Goal: Task Accomplishment & Management: Manage account settings

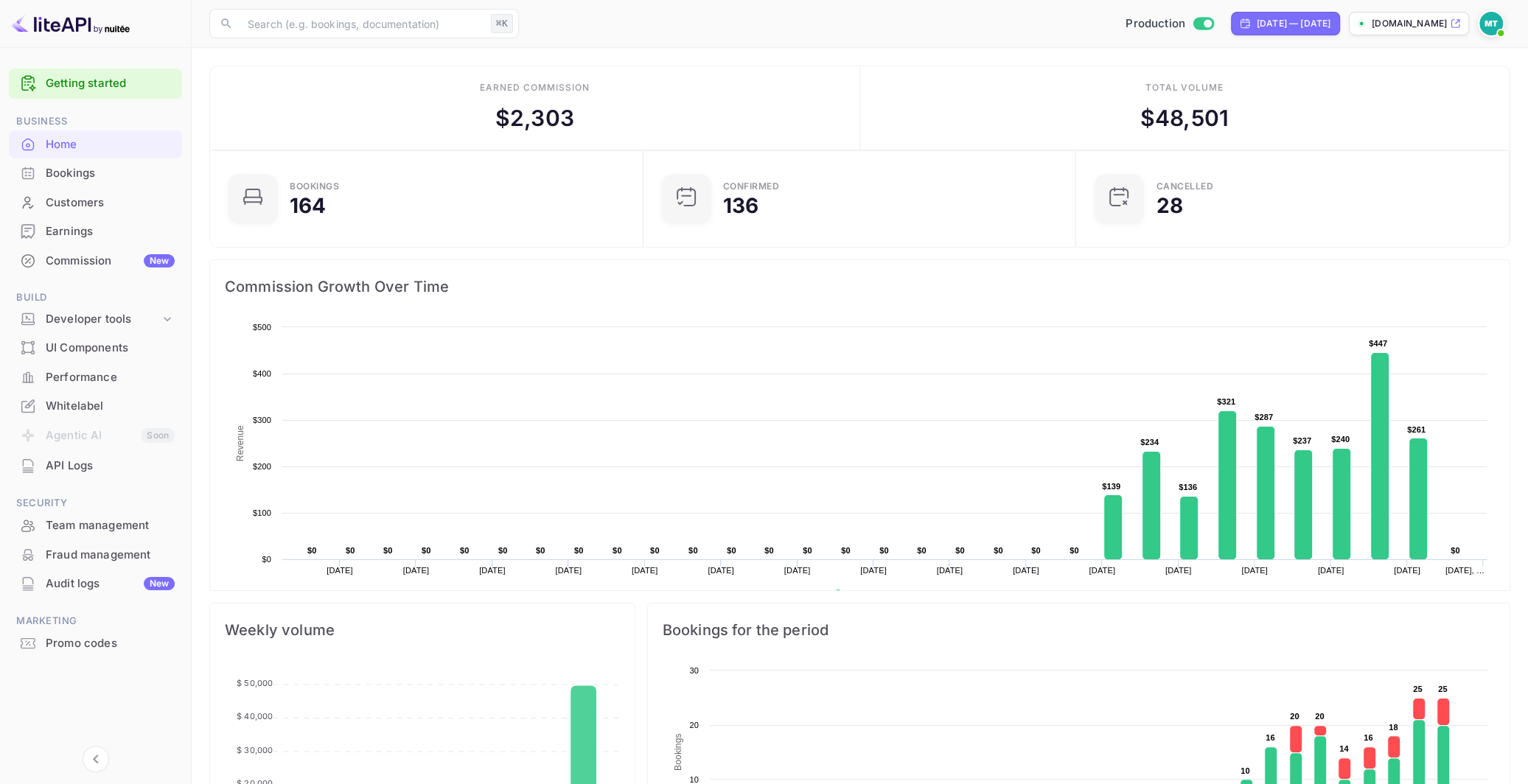
scroll to position [239, 424]
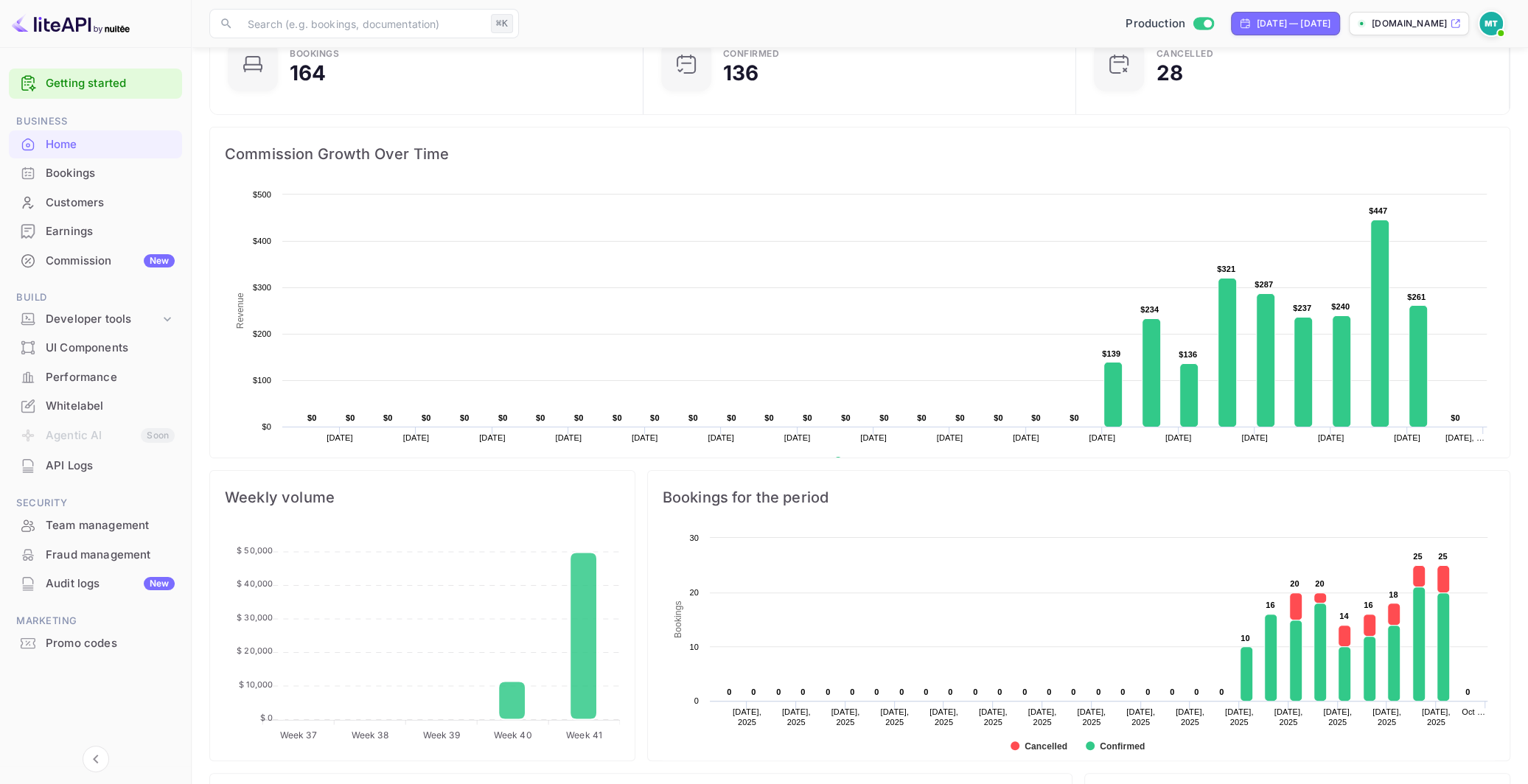
scroll to position [135, 0]
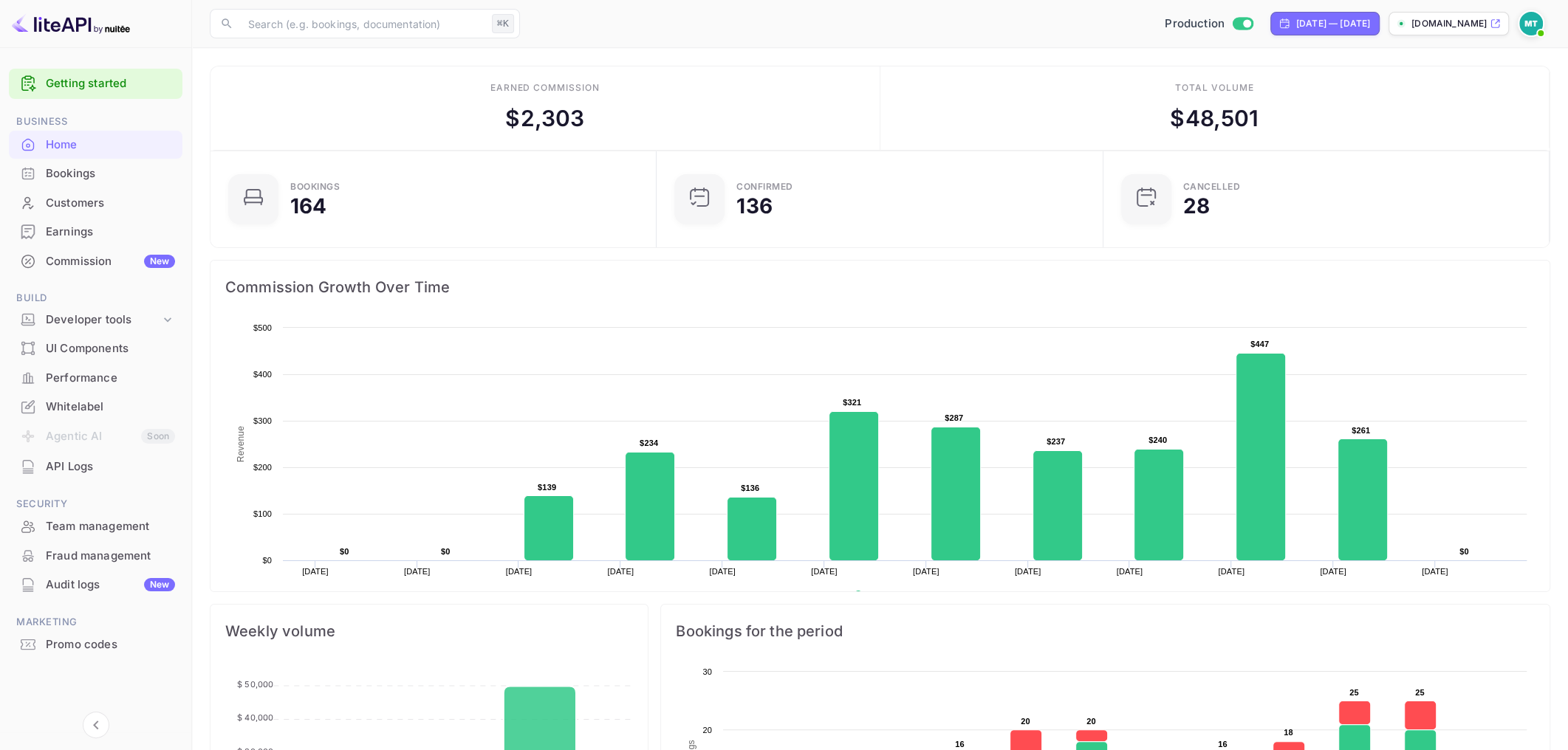
scroll to position [240, 436]
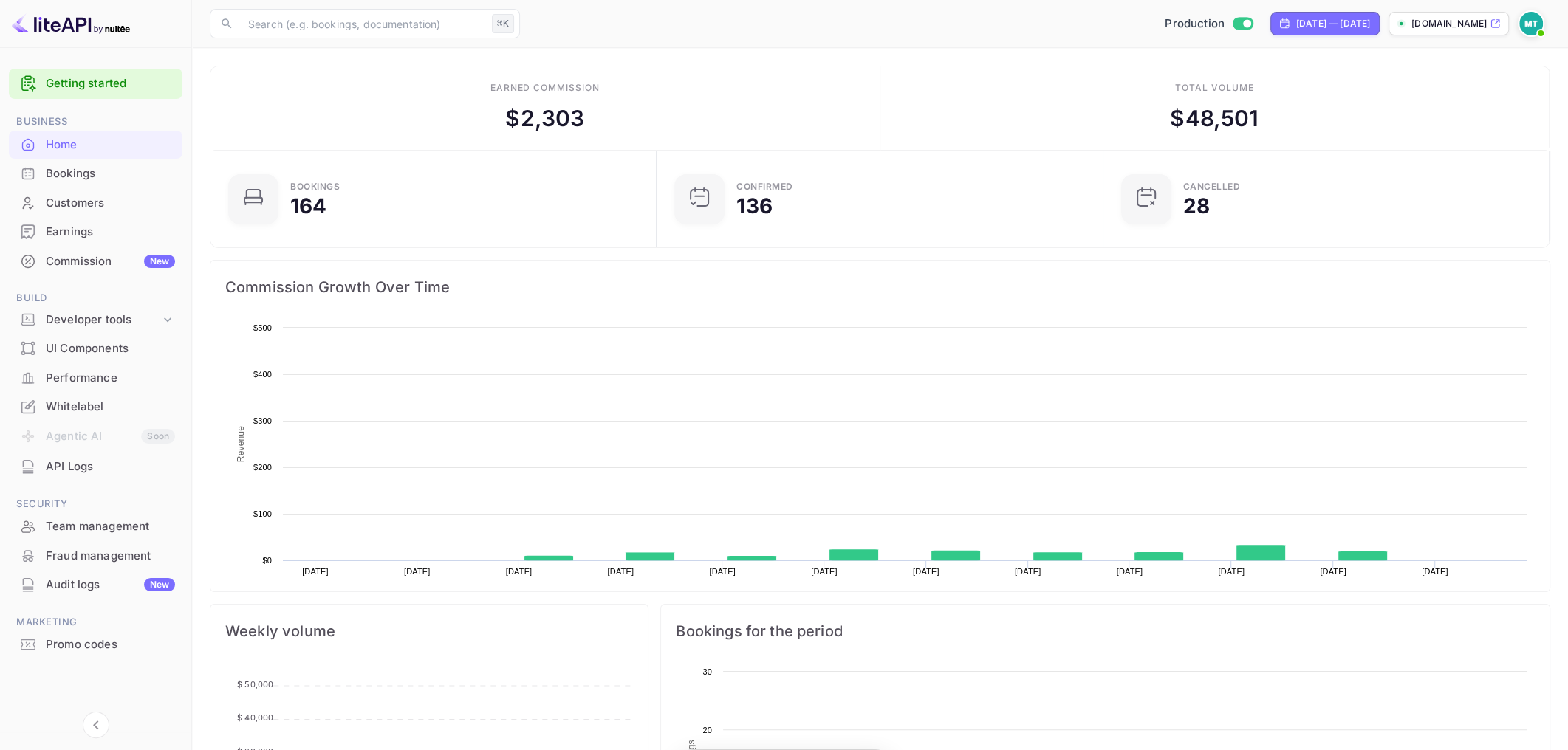
scroll to position [240, 436]
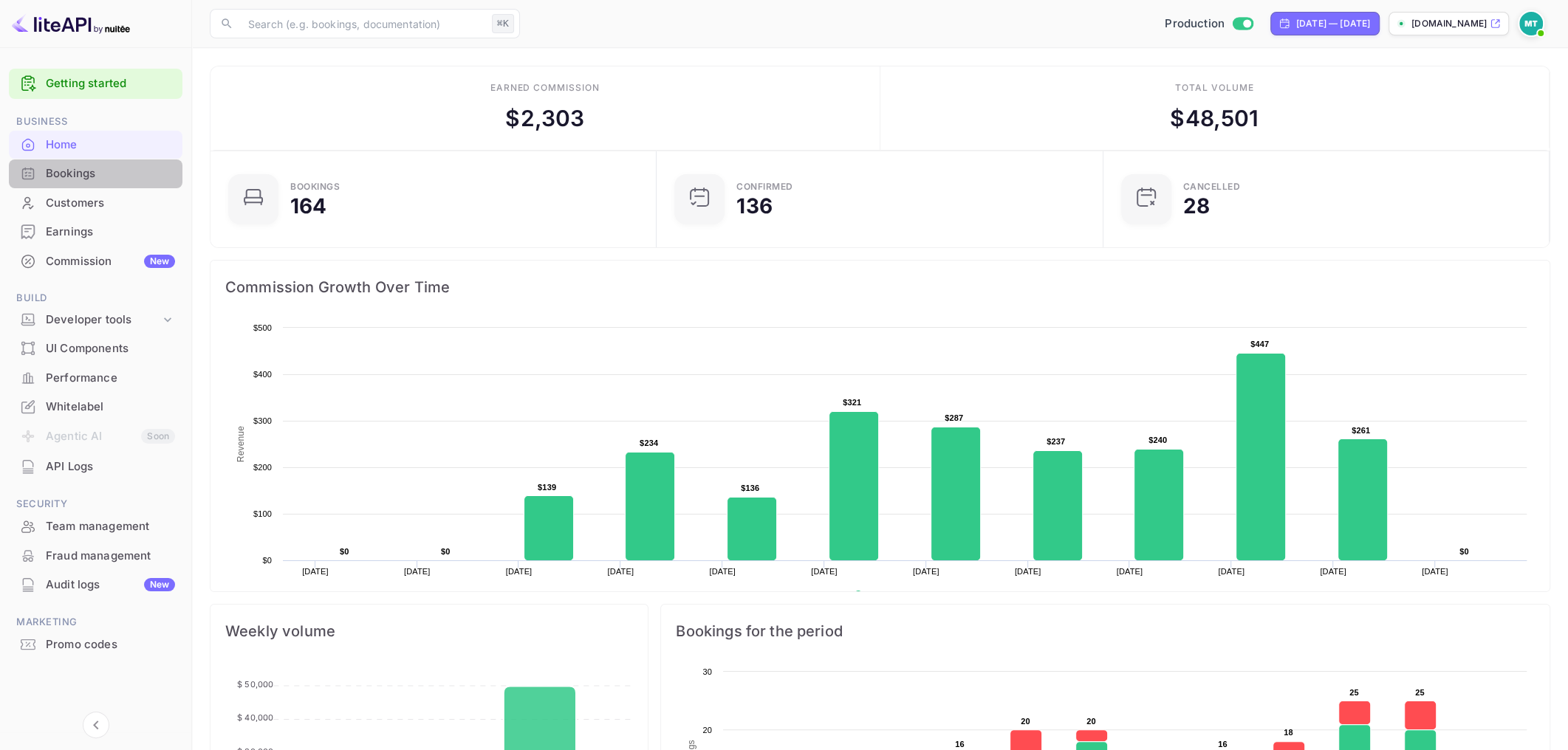
click at [76, 172] on div "Bookings" at bounding box center [110, 174] width 129 height 17
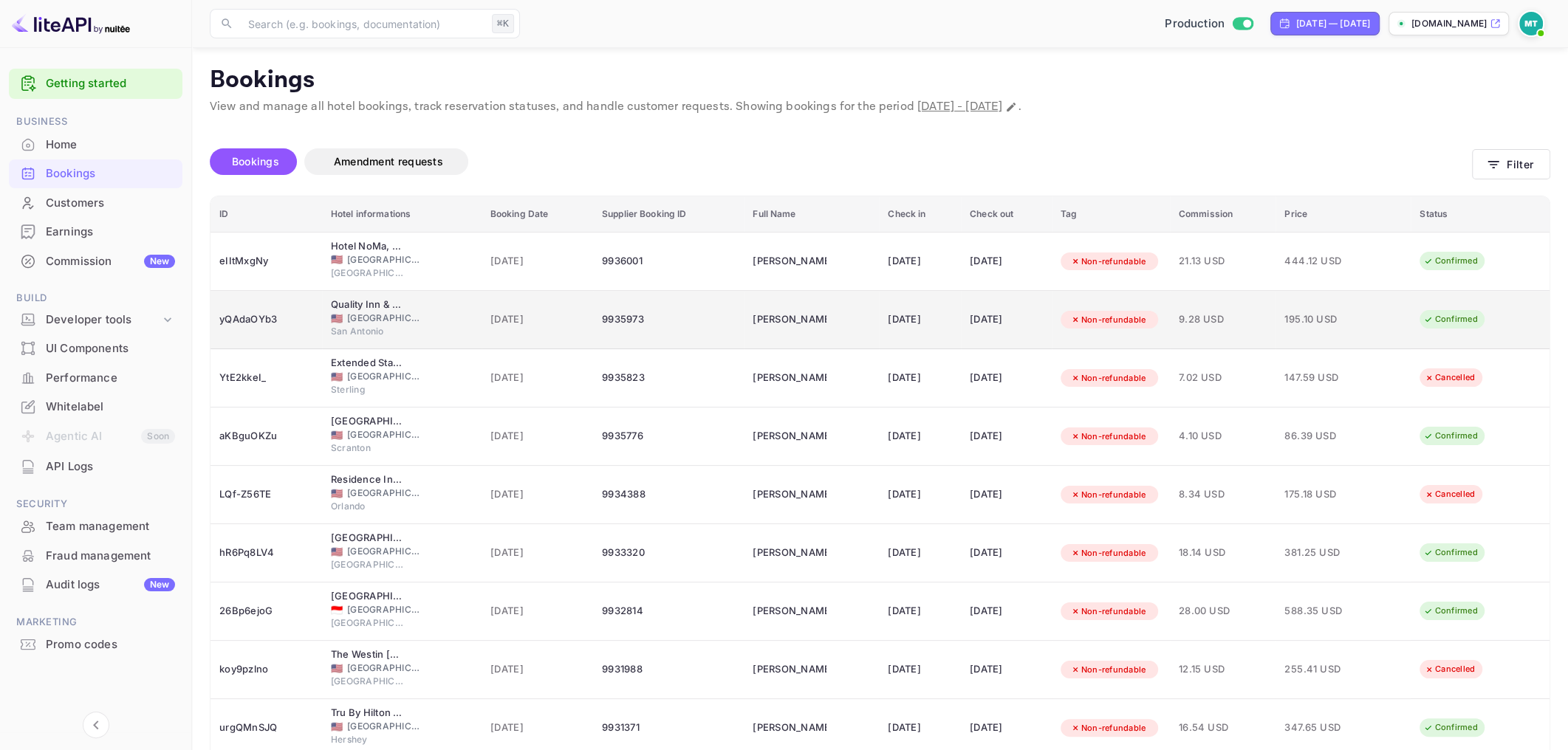
scroll to position [126, 0]
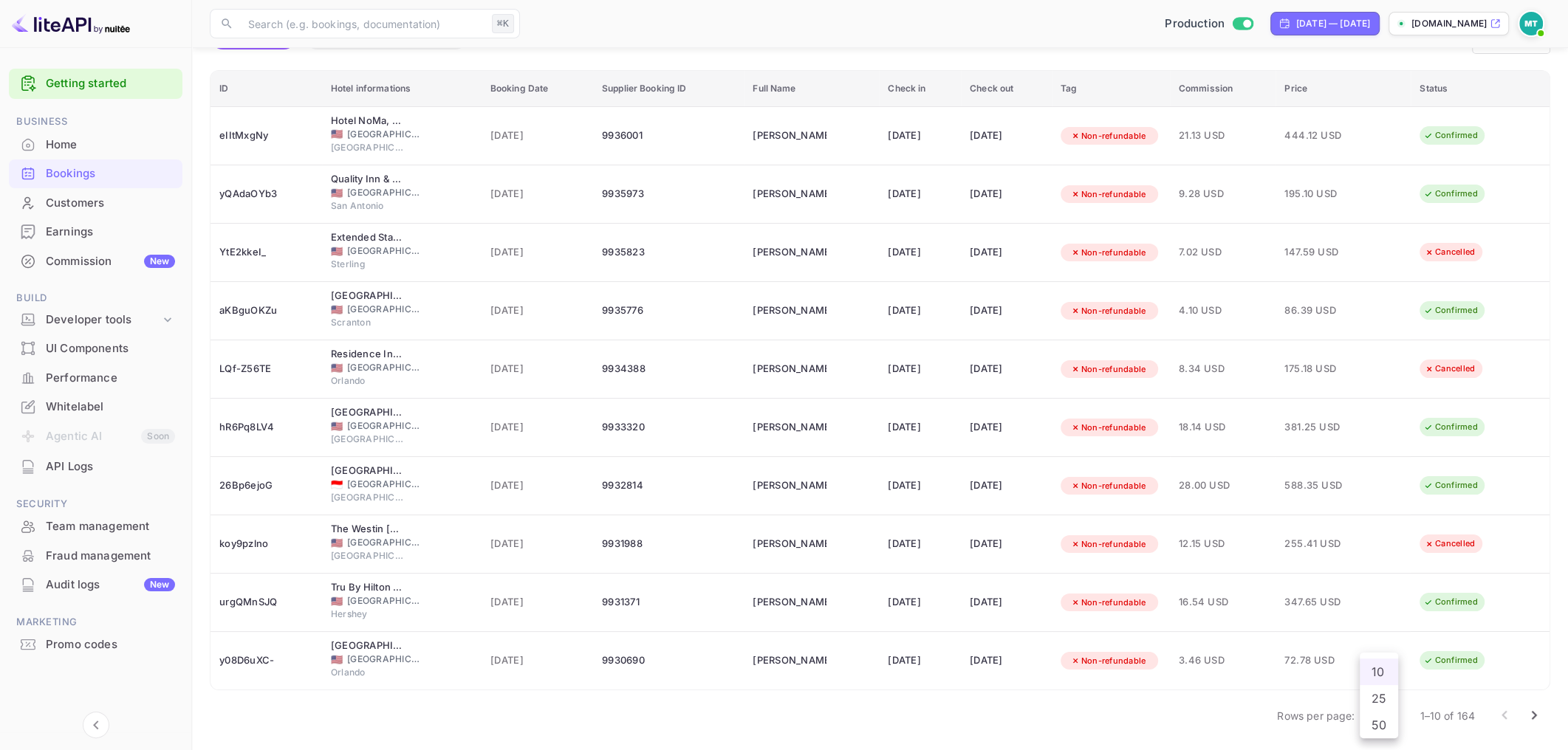
click at [1378, 713] on body "Getting started Business Home Bookings Customers Earnings Commission New Build …" at bounding box center [784, 313] width 1568 height 878
click at [1377, 698] on li "25" at bounding box center [1378, 698] width 38 height 27
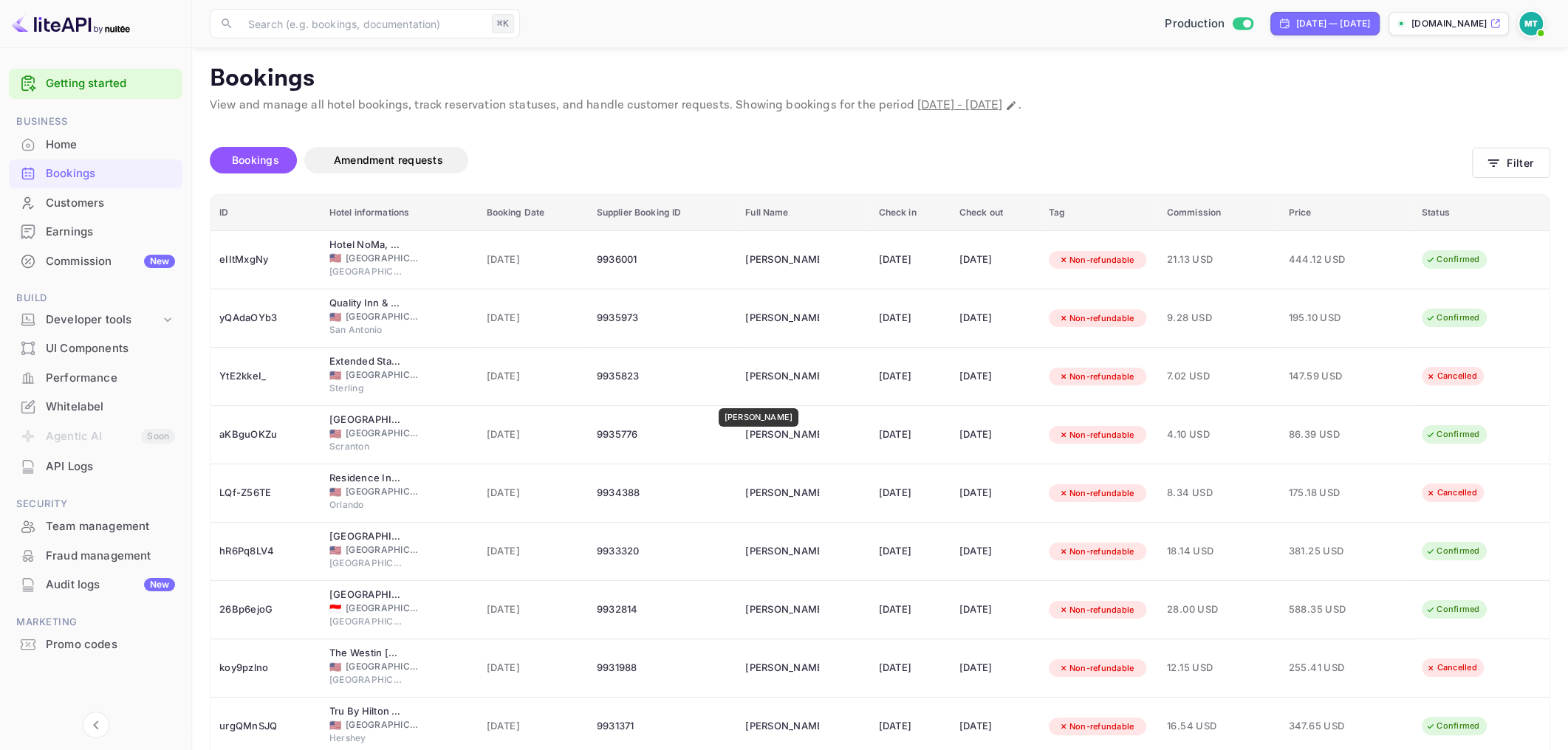
scroll to position [0, 0]
